Goal: Task Accomplishment & Management: Manage account settings

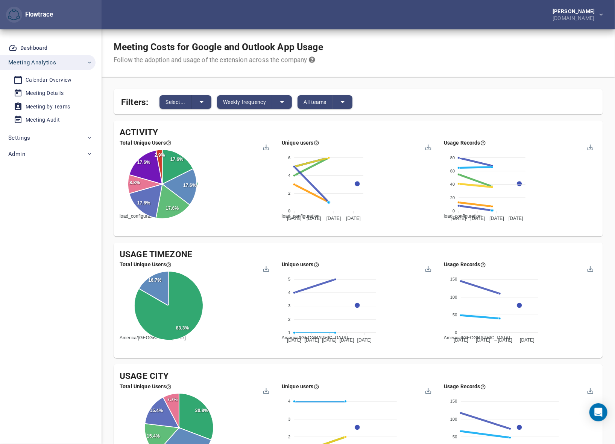
click at [19, 161] on div "Dashboard Meeting Analytics Calendar Overview Meeting Details Meeting by Teams …" at bounding box center [51, 236] width 102 height 414
click at [26, 154] on span "Admin" at bounding box center [50, 154] width 84 height 10
click at [35, 170] on div "Accounts" at bounding box center [37, 171] width 23 height 9
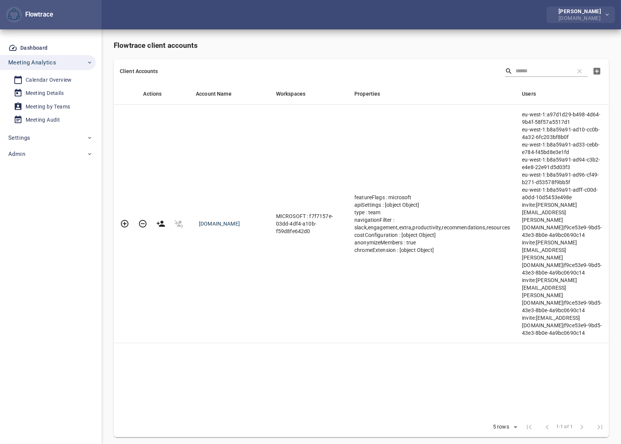
click at [583, 11] on div "[PERSON_NAME]" at bounding box center [581, 11] width 46 height 5
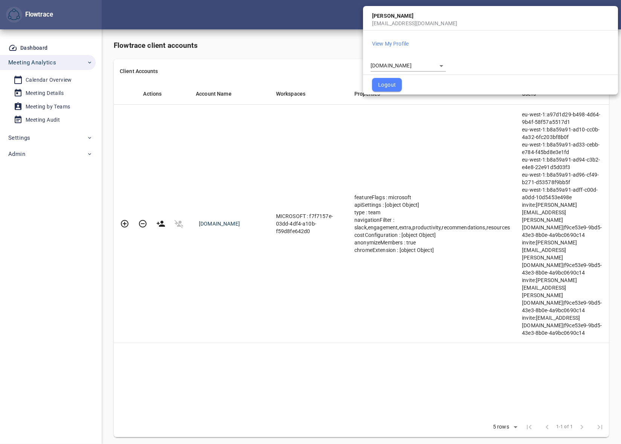
click at [395, 65] on body "Flowtrace Petri Lehtonen NRG.com Flowtrace Dashboard Meeting Analytics Calendar…" at bounding box center [310, 222] width 621 height 444
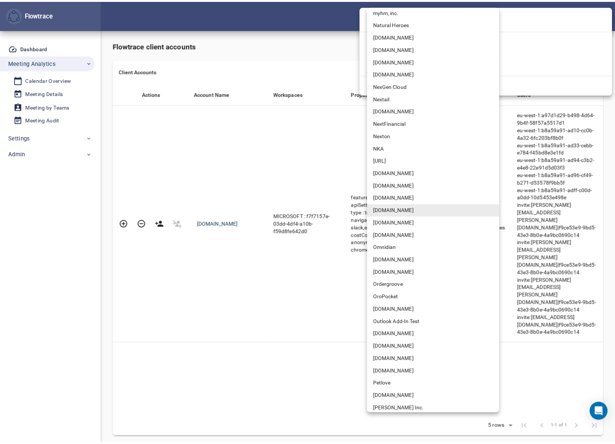
scroll to position [1258, 0]
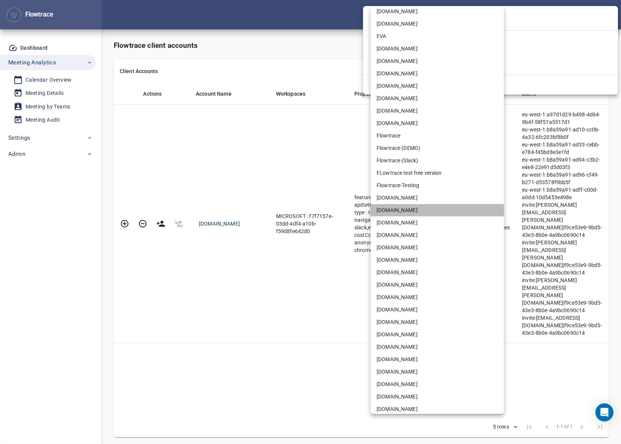
click at [392, 211] on li "GetYourGuide.com" at bounding box center [436, 210] width 133 height 12
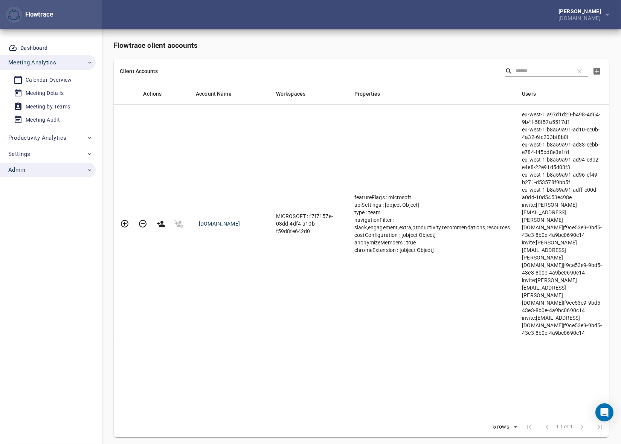
click at [37, 170] on span "Admin" at bounding box center [50, 170] width 84 height 10
click at [38, 202] on div "Flowtrace KPIs" at bounding box center [45, 200] width 38 height 9
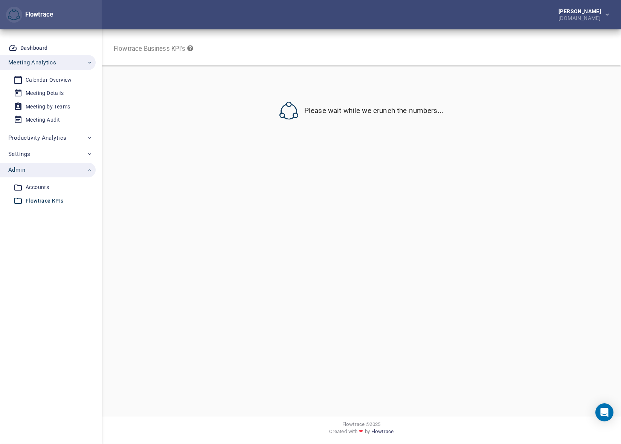
click at [46, 167] on span "Admin" at bounding box center [50, 170] width 84 height 10
click at [34, 174] on span "Admin" at bounding box center [50, 170] width 84 height 10
click at [31, 187] on div "Accounts" at bounding box center [37, 187] width 23 height 9
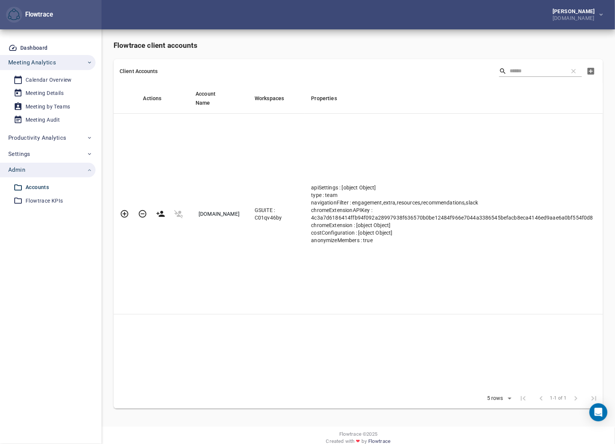
click at [218, 211] on span "GetYourGuide.com" at bounding box center [219, 214] width 41 height 6
